Goal: Navigation & Orientation: Go to known website

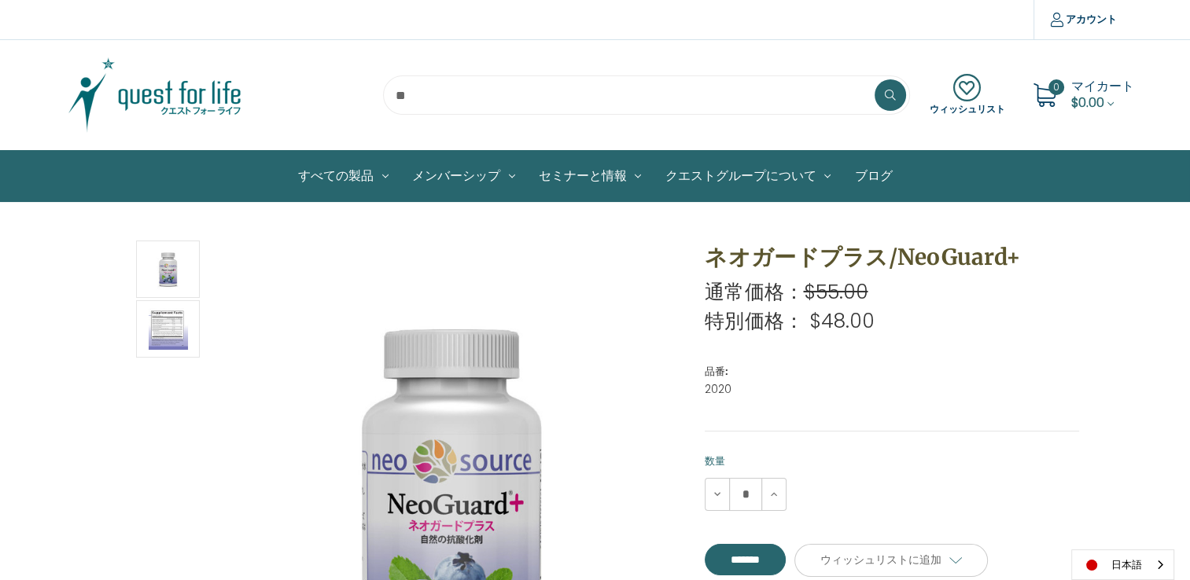
click at [970, 86] on icon at bounding box center [966, 88] width 75 height 28
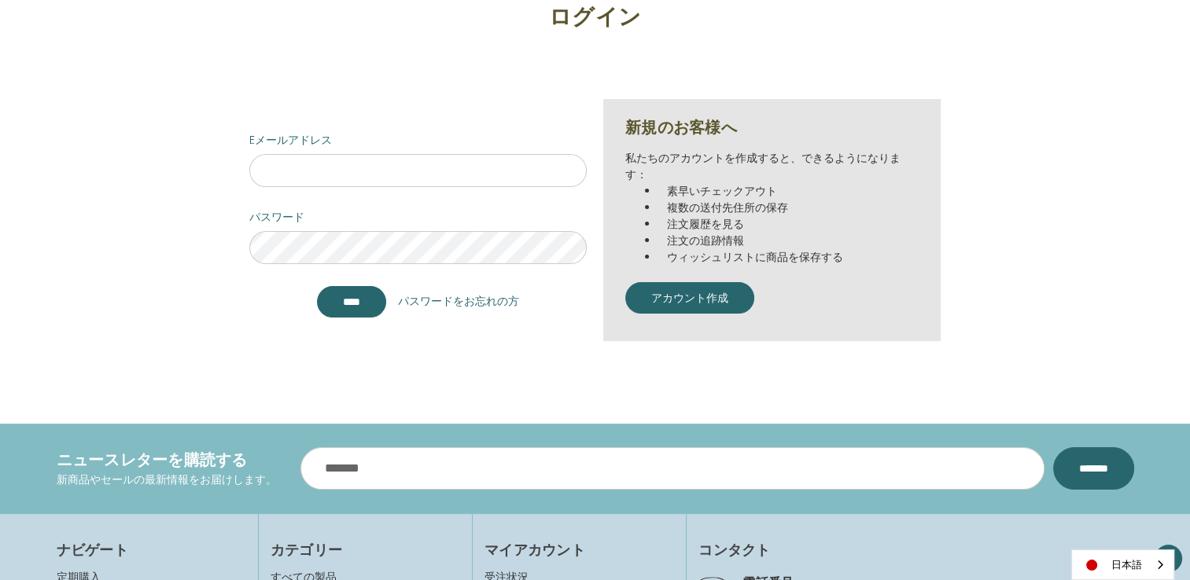
scroll to position [236, 0]
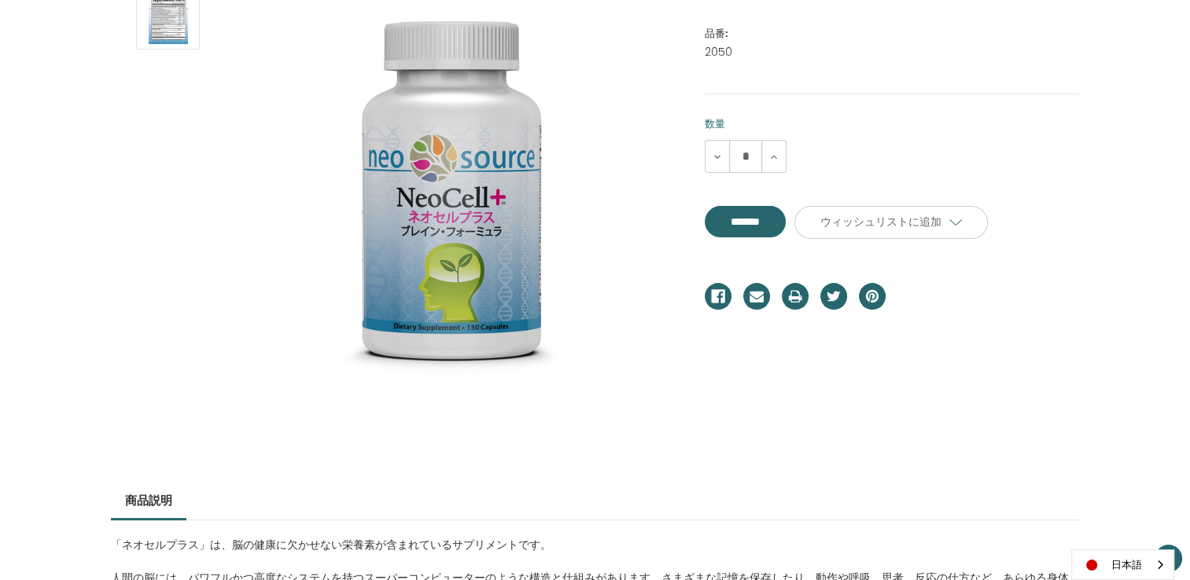
scroll to position [314, 0]
